Goal: Task Accomplishment & Management: Use online tool/utility

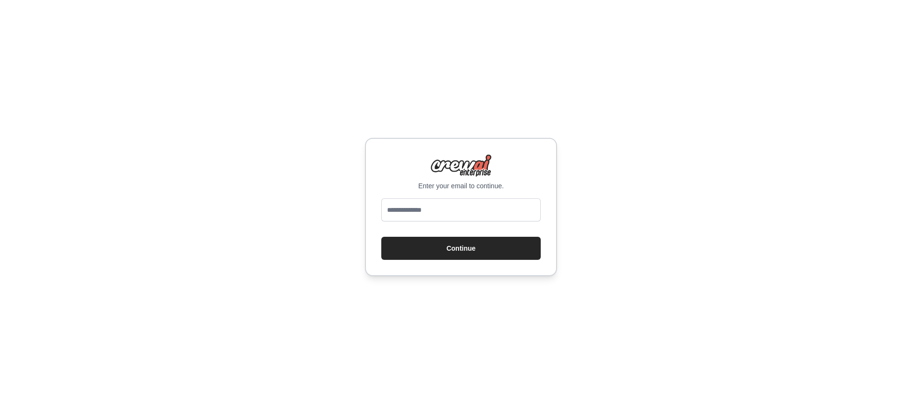
click at [355, 224] on div "Enter your email to continue. Continue" at bounding box center [461, 207] width 922 height 414
click at [398, 210] on input "email" at bounding box center [460, 209] width 159 height 23
type input "**********"
click at [439, 249] on button "Continue" at bounding box center [460, 248] width 159 height 23
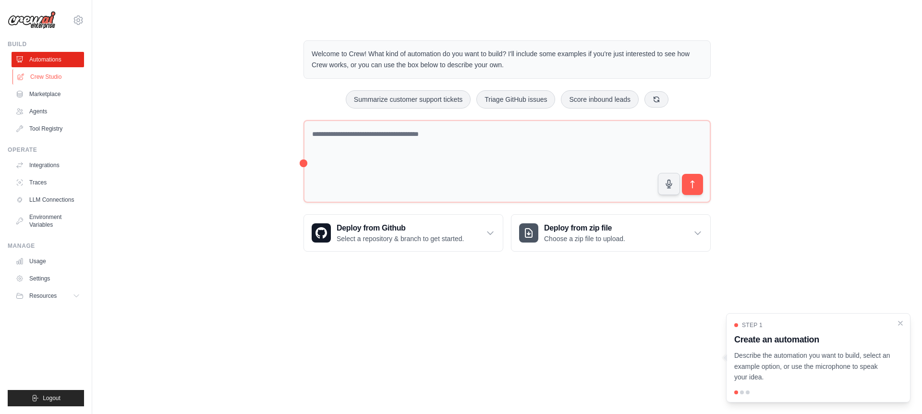
click at [44, 78] on link "Crew Studio" at bounding box center [48, 76] width 73 height 15
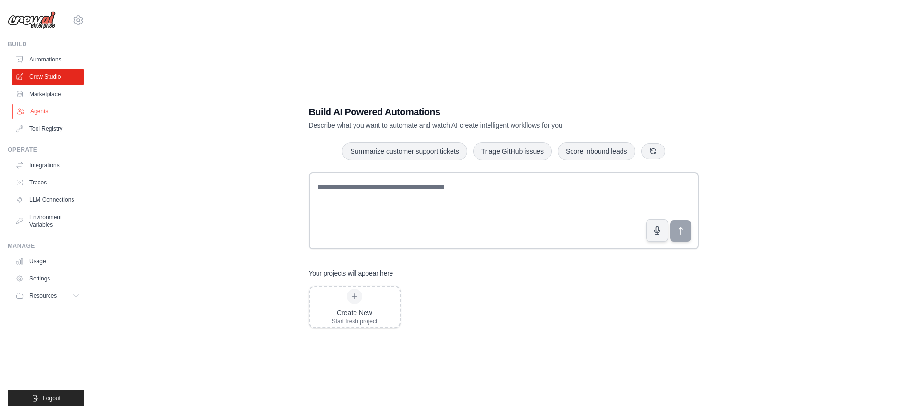
click at [30, 115] on link "Agents" at bounding box center [48, 111] width 73 height 15
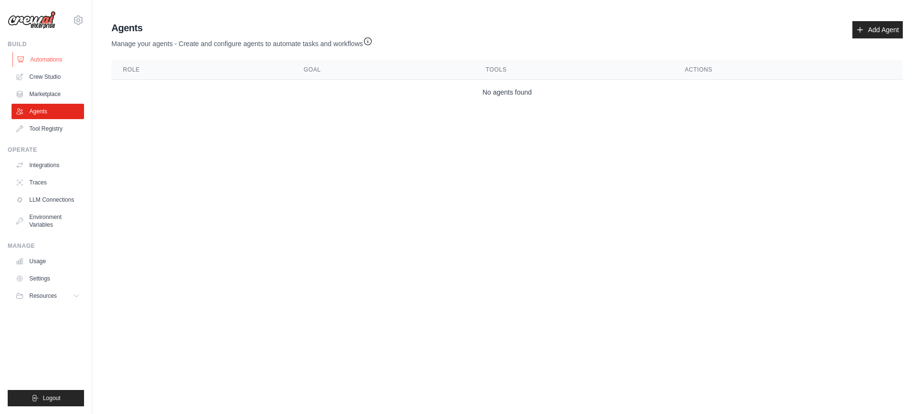
click at [45, 61] on link "Automations" at bounding box center [48, 59] width 73 height 15
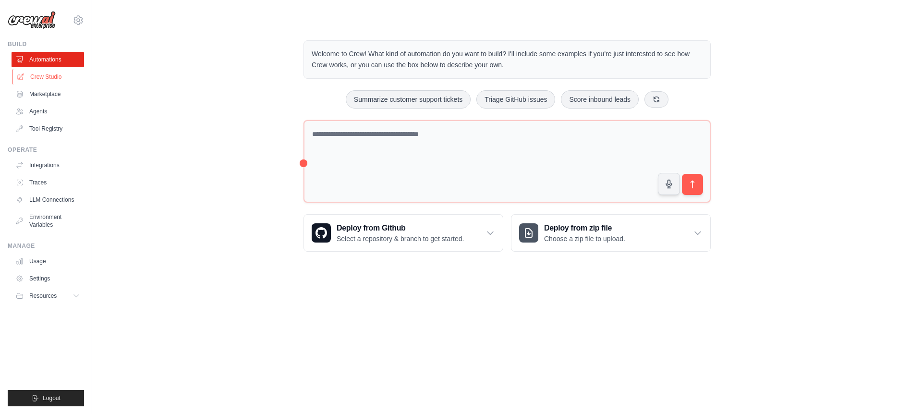
click at [52, 81] on link "Crew Studio" at bounding box center [48, 76] width 73 height 15
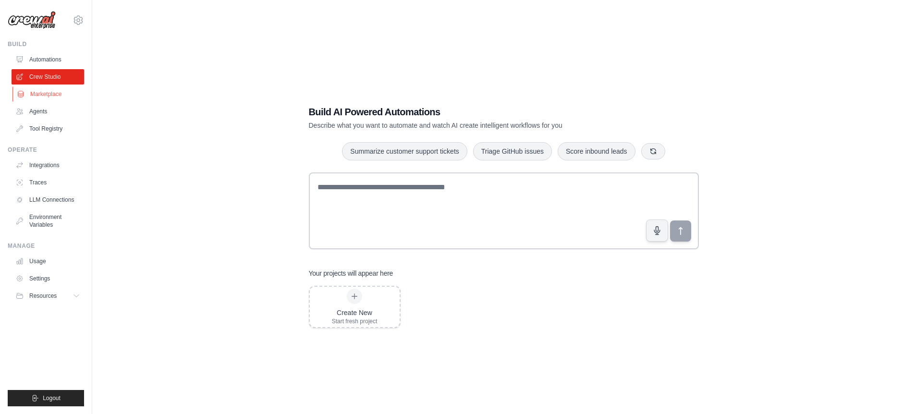
click at [51, 94] on link "Marketplace" at bounding box center [48, 93] width 73 height 15
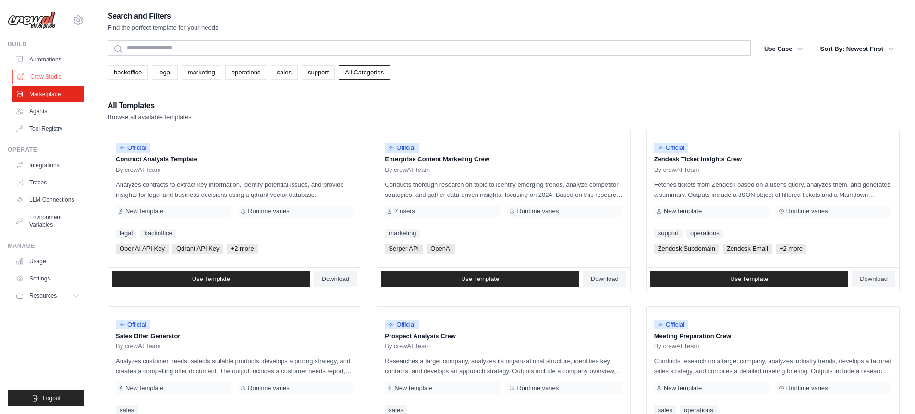
click at [50, 72] on link "Crew Studio" at bounding box center [48, 76] width 73 height 15
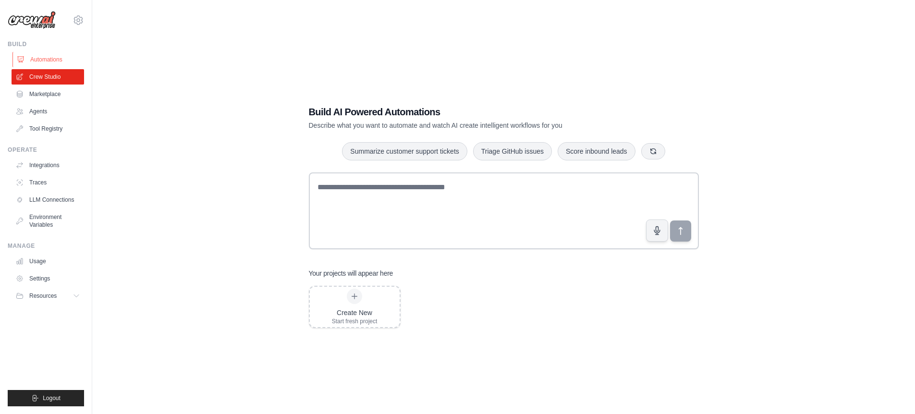
click at [53, 61] on link "Automations" at bounding box center [48, 59] width 73 height 15
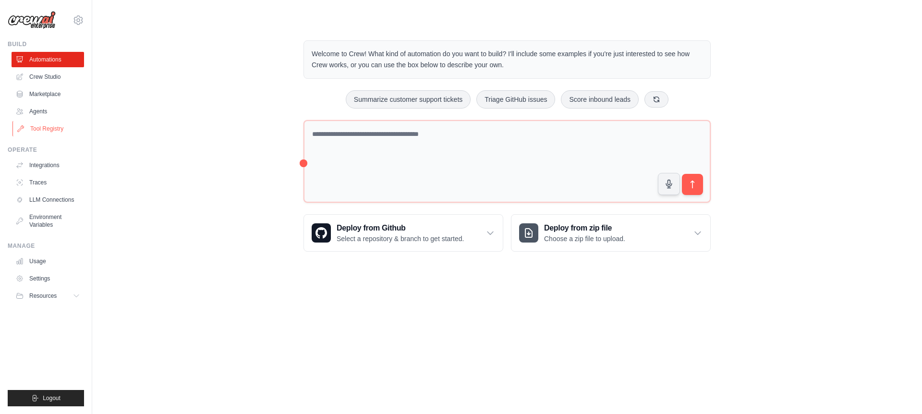
click at [49, 128] on link "Tool Registry" at bounding box center [48, 128] width 73 height 15
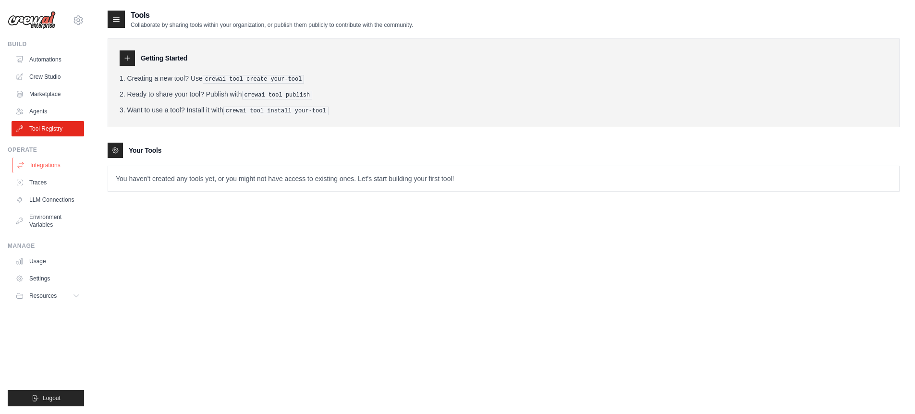
click at [49, 167] on link "Integrations" at bounding box center [48, 165] width 73 height 15
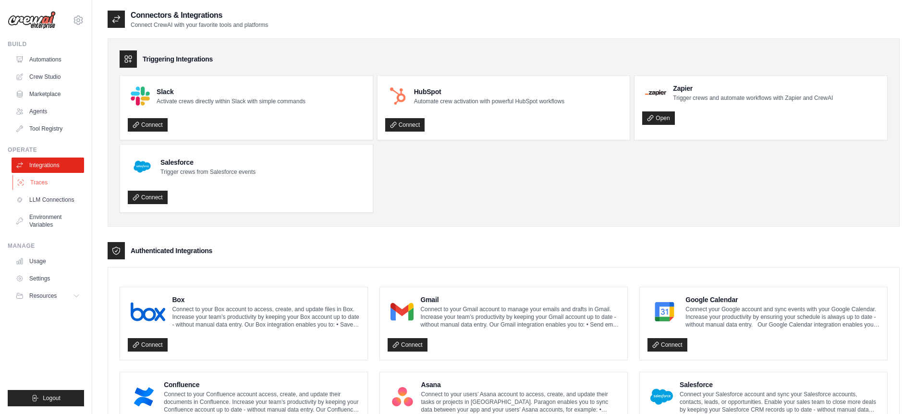
click at [46, 183] on link "Traces" at bounding box center [48, 182] width 73 height 15
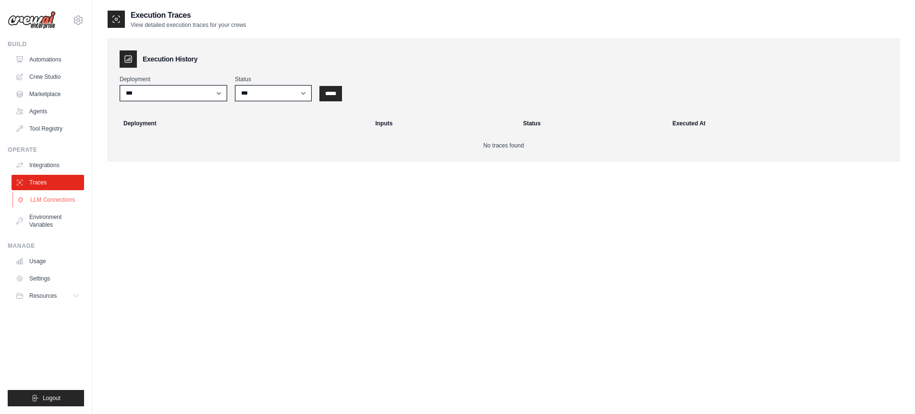
click at [39, 201] on link "LLM Connections" at bounding box center [48, 199] width 73 height 15
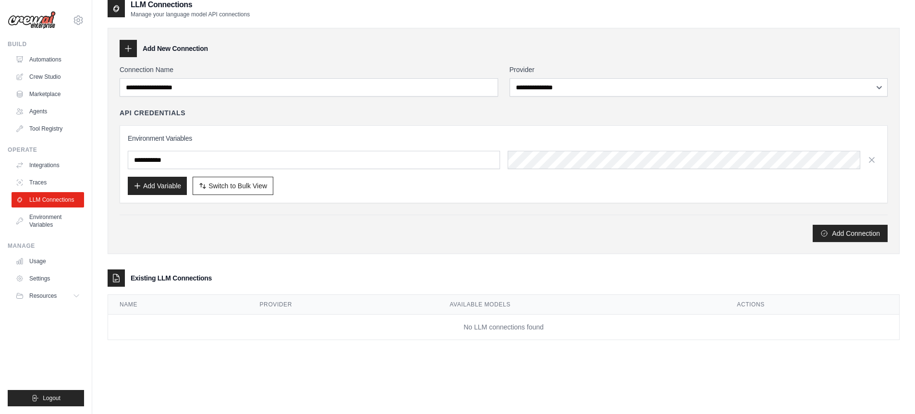
scroll to position [19, 0]
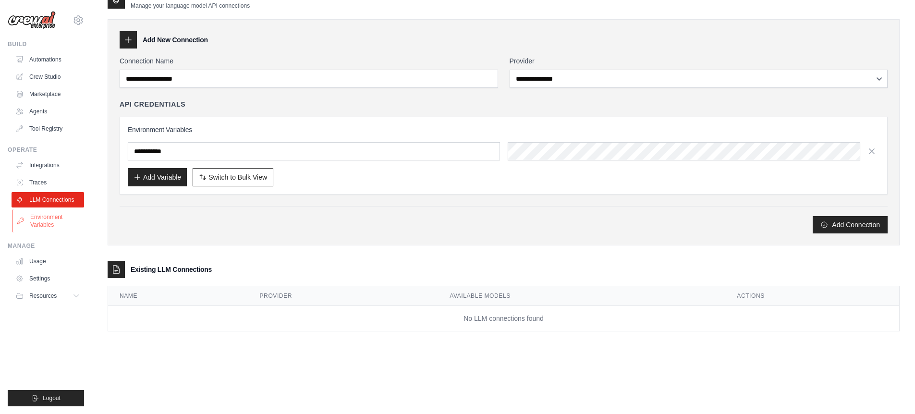
click at [39, 220] on link "Environment Variables" at bounding box center [48, 220] width 73 height 23
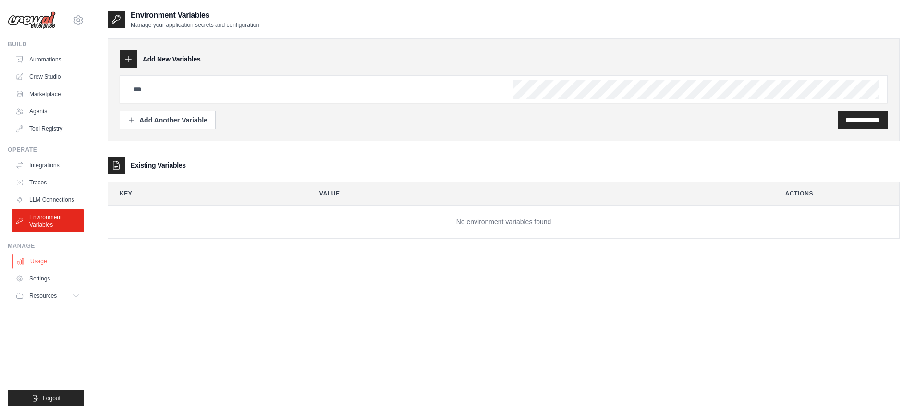
click at [40, 262] on link "Usage" at bounding box center [48, 261] width 73 height 15
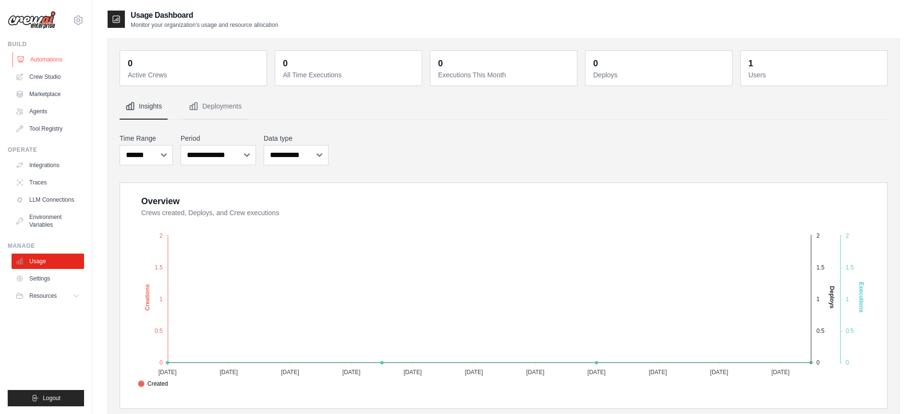
click at [39, 61] on link "Automations" at bounding box center [48, 59] width 73 height 15
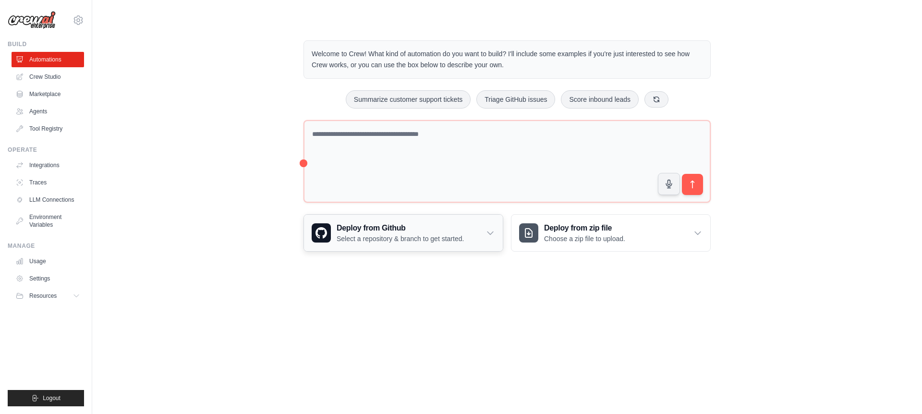
click at [388, 224] on h3 "Deploy from Github" at bounding box center [400, 228] width 127 height 12
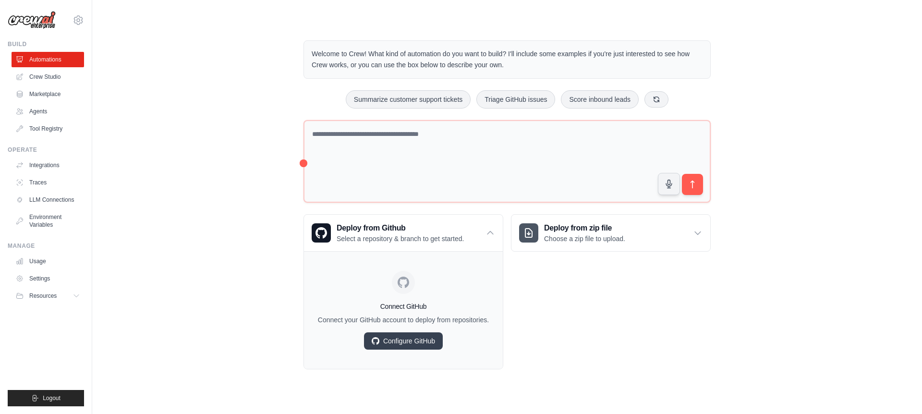
click at [193, 180] on div "Welcome to Crew! What kind of automation do you want to build? I'll include som…" at bounding box center [507, 205] width 799 height 360
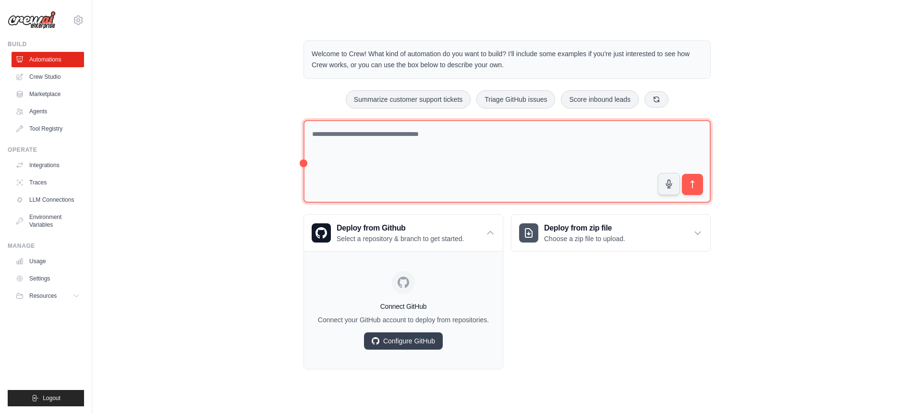
click at [344, 154] on textarea at bounding box center [507, 161] width 407 height 83
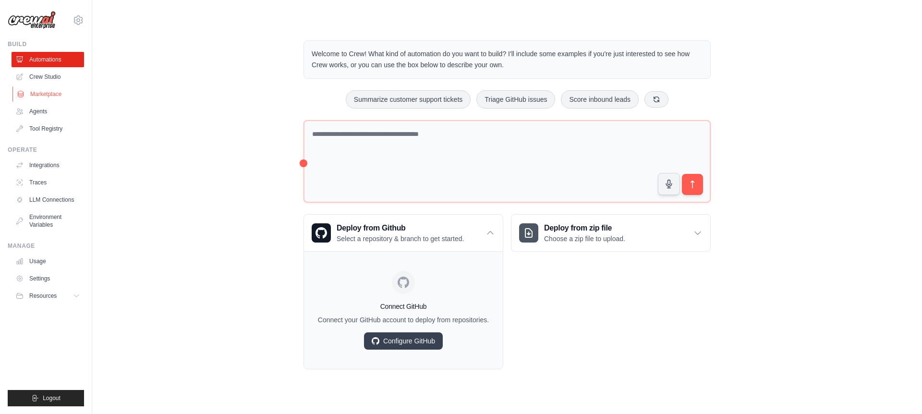
click at [44, 95] on link "Marketplace" at bounding box center [48, 93] width 73 height 15
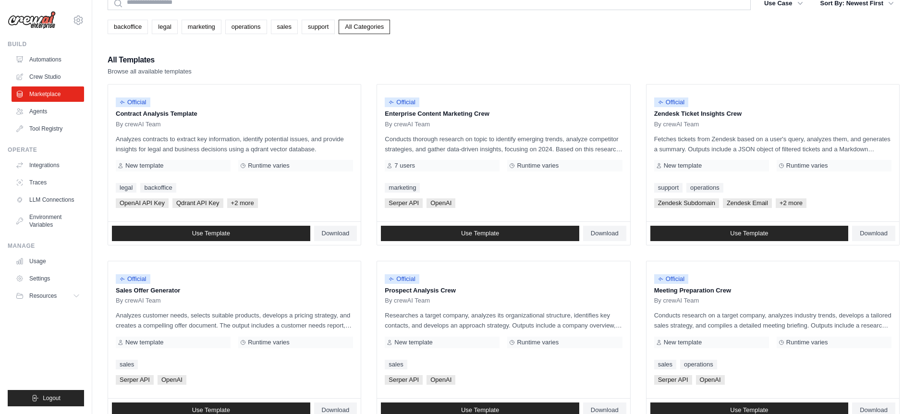
scroll to position [58, 0]
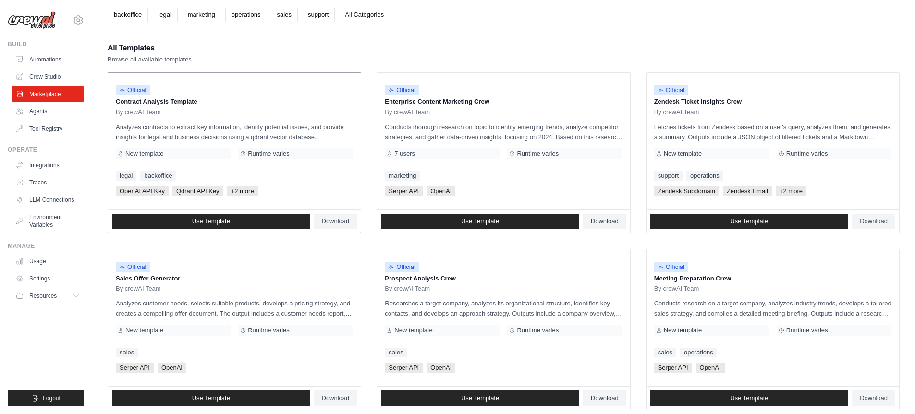
click at [274, 119] on div "Official Contract Analysis Template By crewAI Team Analyzes contracts to extrac…" at bounding box center [234, 141] width 253 height 137
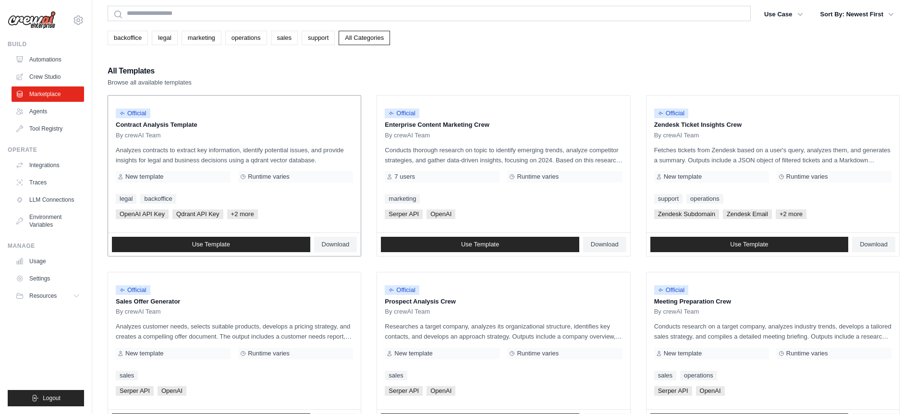
scroll to position [0, 0]
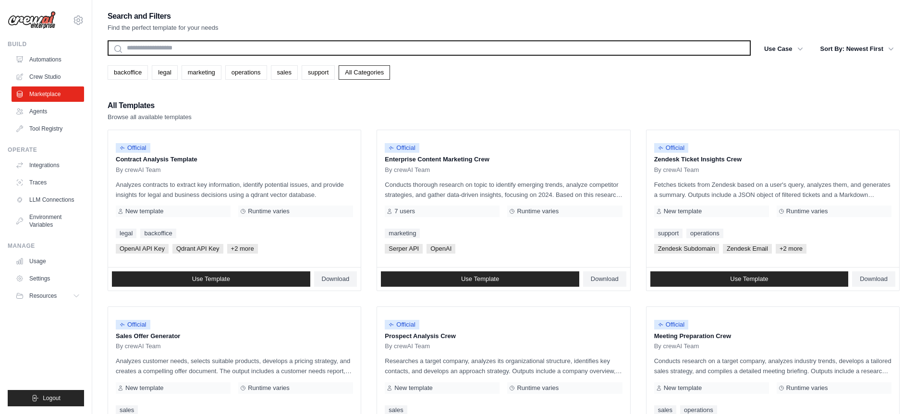
click at [215, 48] on input "text" at bounding box center [429, 47] width 643 height 15
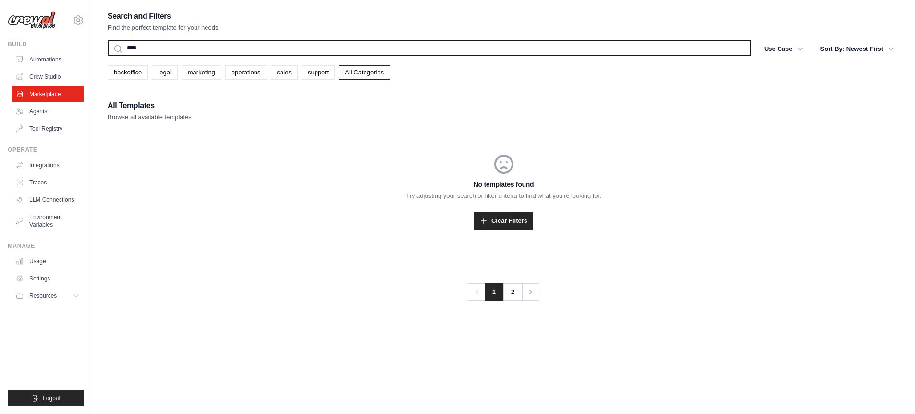
click at [223, 48] on input "****" at bounding box center [429, 47] width 643 height 15
click at [222, 48] on input "****" at bounding box center [429, 47] width 643 height 15
type input "****"
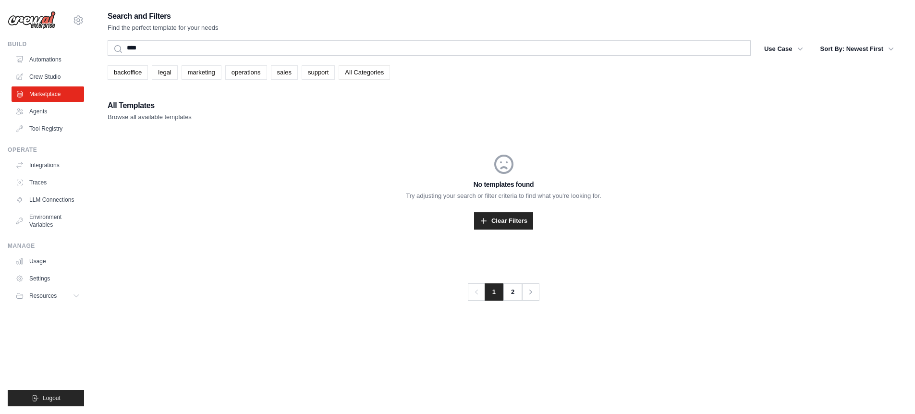
click at [361, 73] on link "All Categories" at bounding box center [364, 72] width 51 height 14
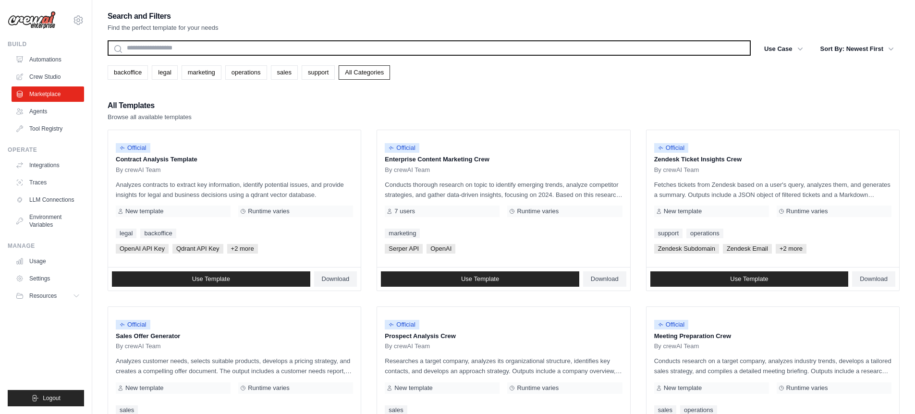
click at [201, 41] on input "text" at bounding box center [429, 47] width 643 height 15
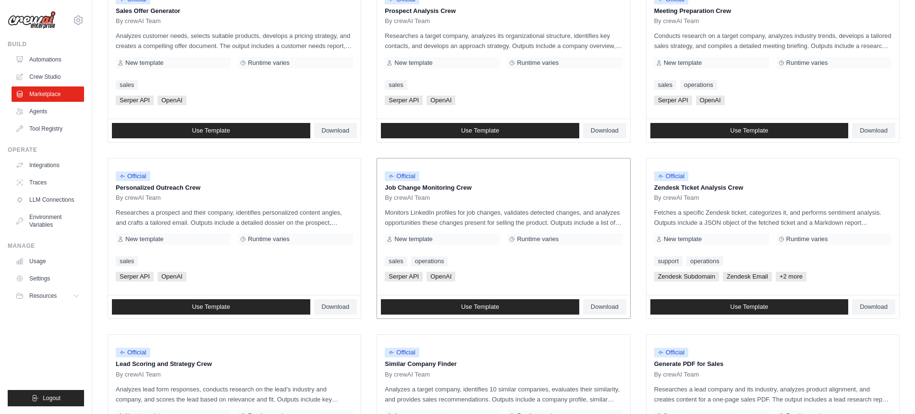
scroll to position [476, 0]
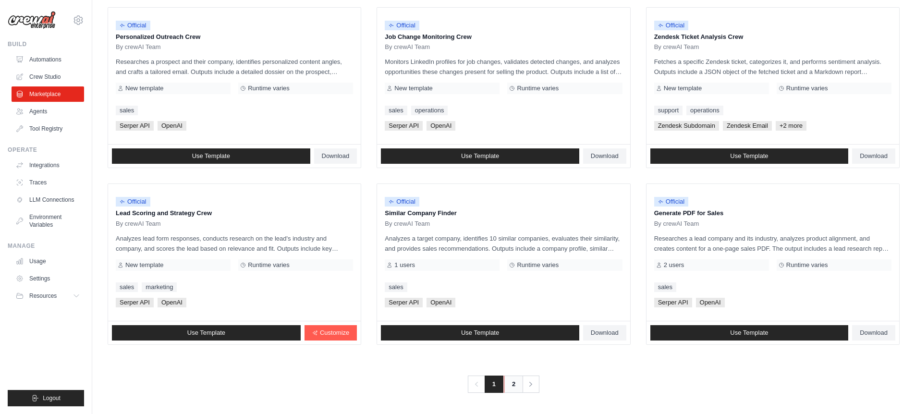
click at [513, 385] on link "2" at bounding box center [513, 384] width 19 height 17
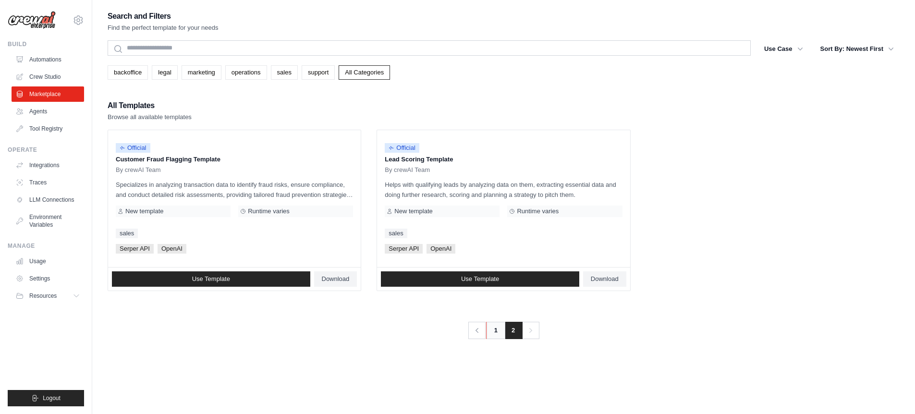
click at [495, 331] on link "1" at bounding box center [495, 330] width 19 height 17
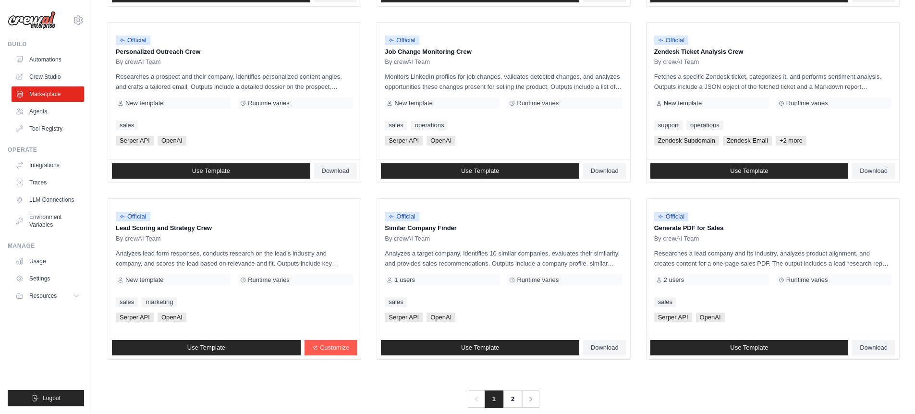
scroll to position [476, 0]
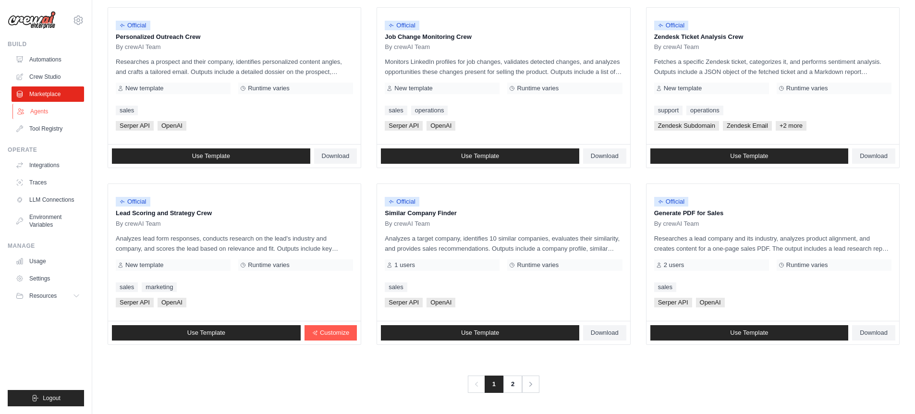
click at [50, 108] on link "Agents" at bounding box center [48, 111] width 73 height 15
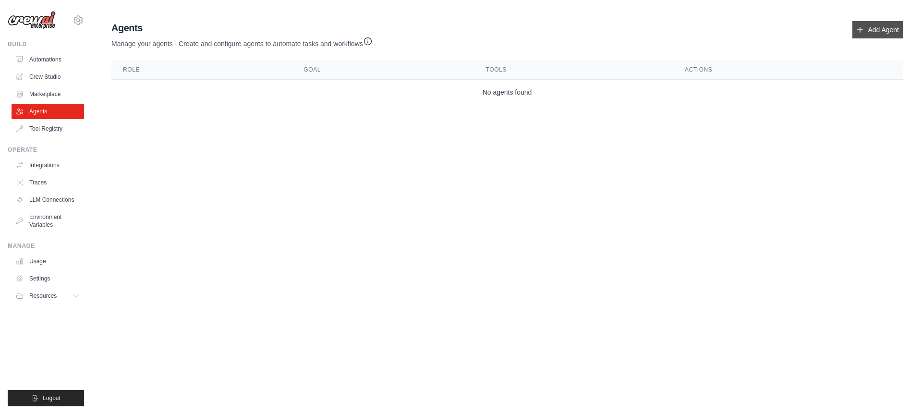
click at [865, 34] on link "Add Agent" at bounding box center [878, 29] width 50 height 17
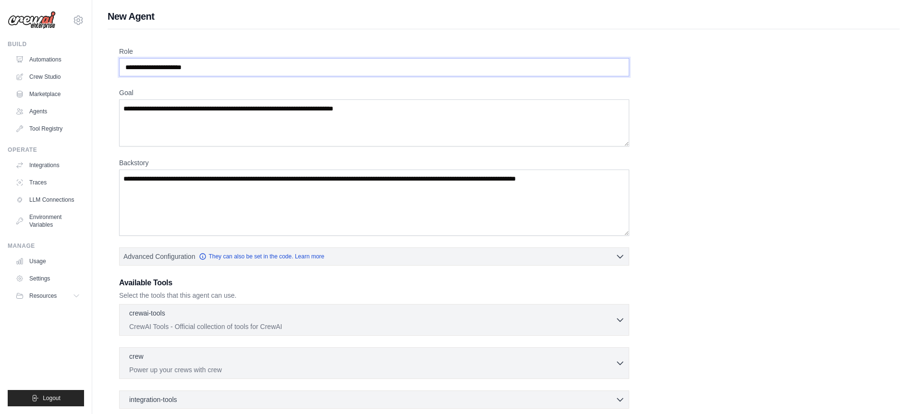
click at [213, 67] on input "Role" at bounding box center [374, 67] width 510 height 18
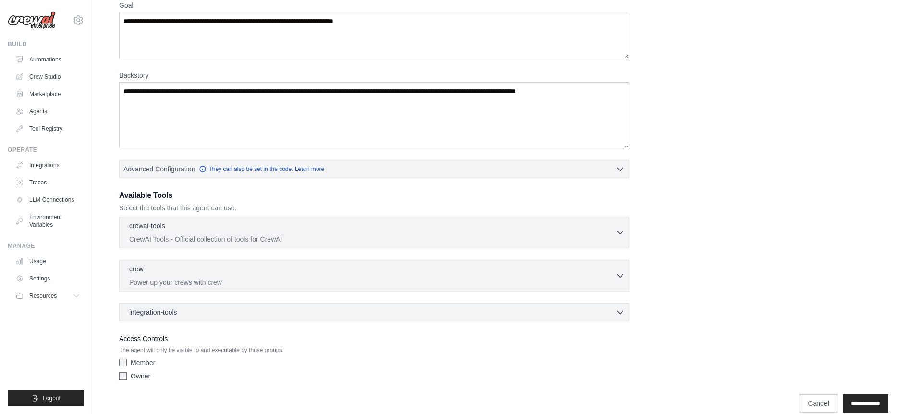
scroll to position [101, 0]
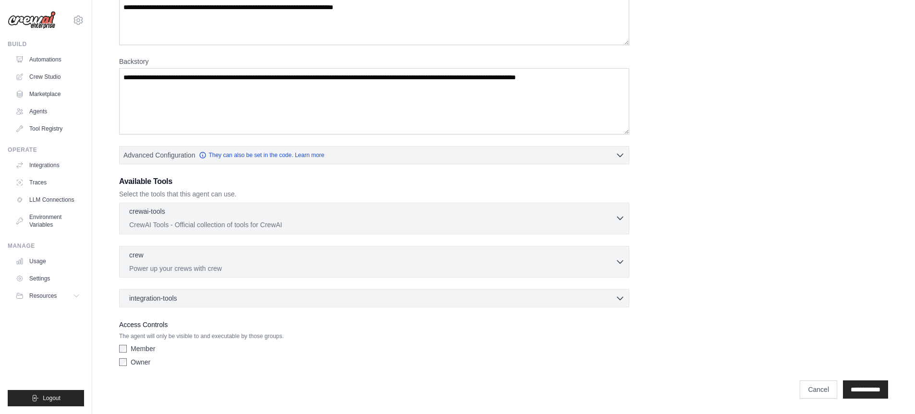
click at [535, 212] on div "crewai-tools 0 selected" at bounding box center [372, 213] width 486 height 12
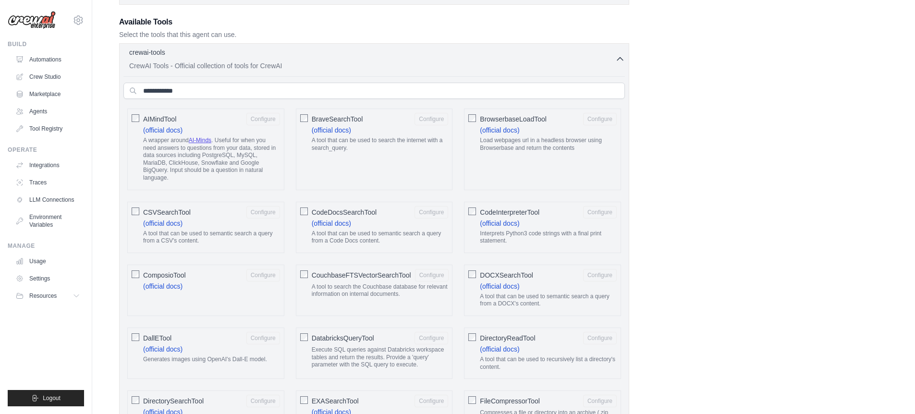
scroll to position [288, 0]
